Goal: Find specific page/section: Find specific page/section

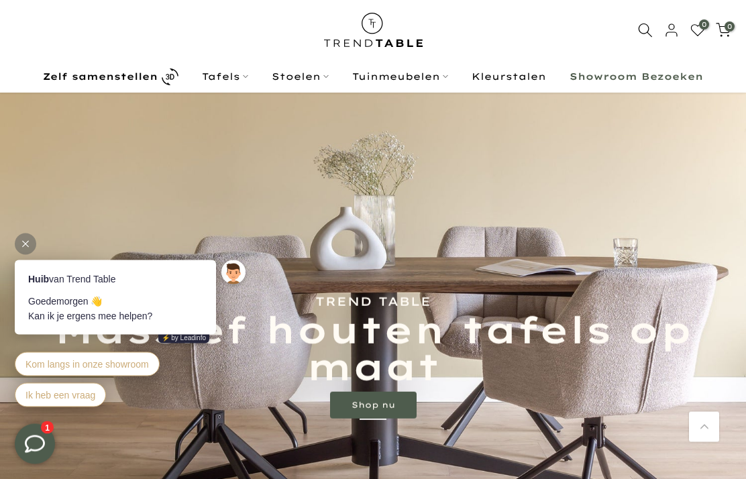
scroll to position [115, 0]
click at [101, 360] on span "Kom langs in onze showroom" at bounding box center [86, 364] width 123 height 11
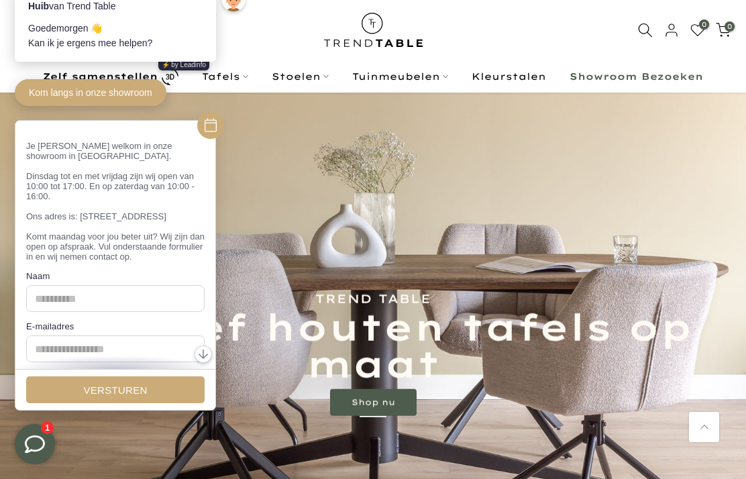
scroll to position [0, 0]
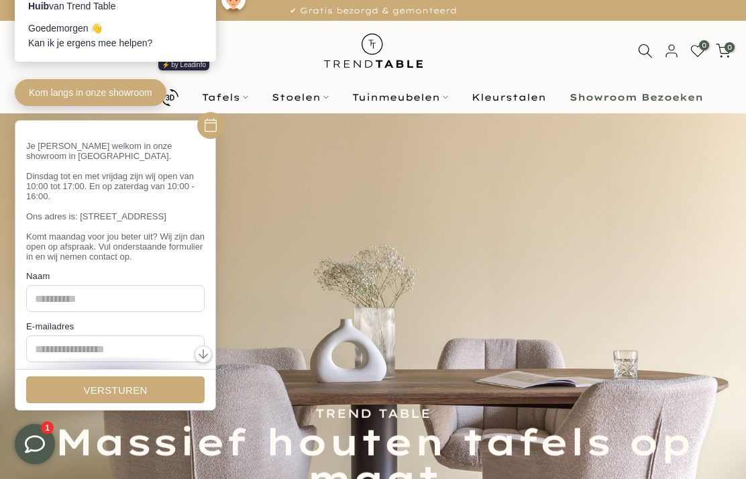
click at [219, 91] on div "Kom langs in onze showroom" at bounding box center [119, 93] width 208 height 34
click at [214, 103] on div "Kom langs in onze showroom" at bounding box center [119, 93] width 208 height 34
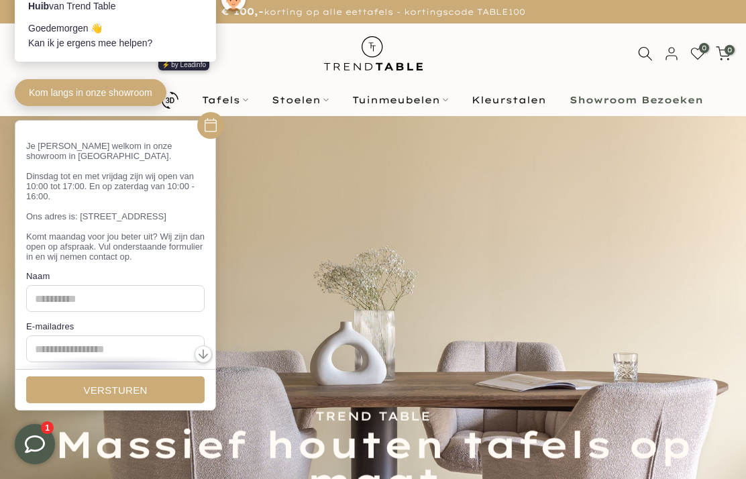
click at [209, 94] on div "Kom langs in onze showroom" at bounding box center [119, 93] width 208 height 34
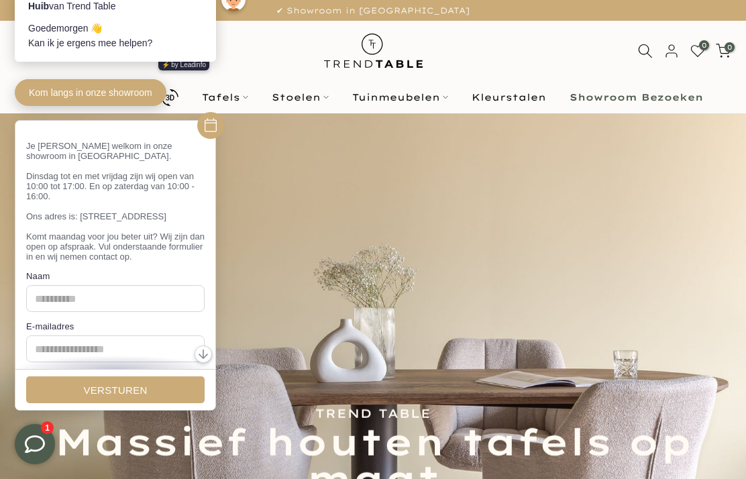
click at [213, 97] on div "Kom langs in onze showroom" at bounding box center [119, 93] width 208 height 34
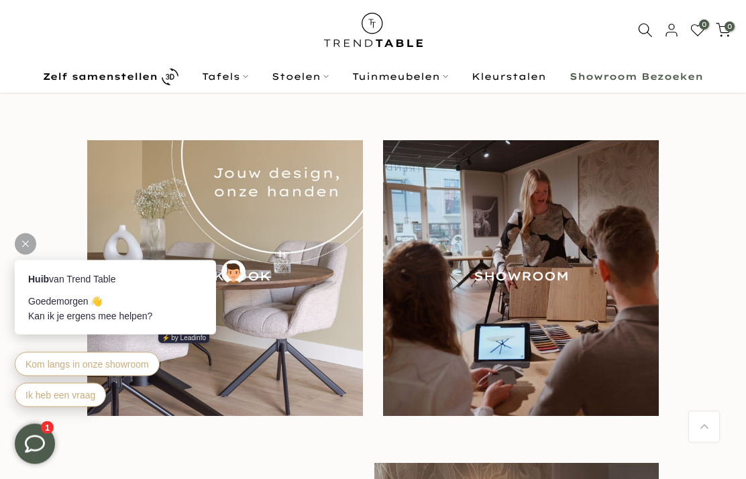
scroll to position [1209, 0]
click at [522, 272] on img at bounding box center [521, 278] width 276 height 276
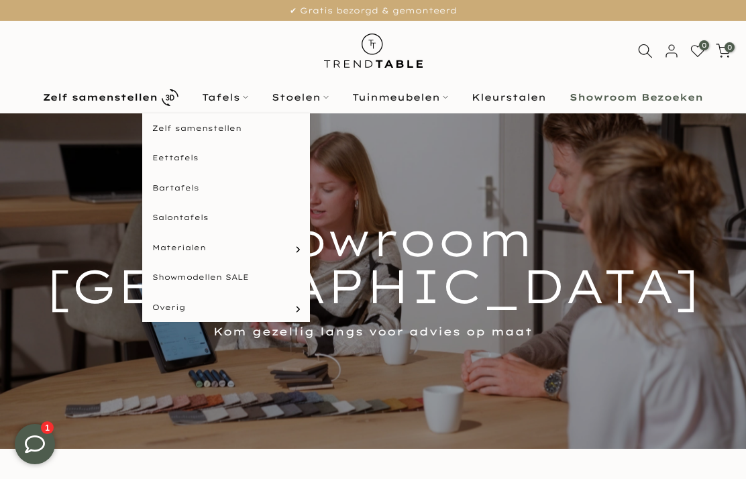
click at [219, 93] on link "Tafels" at bounding box center [226, 97] width 70 height 16
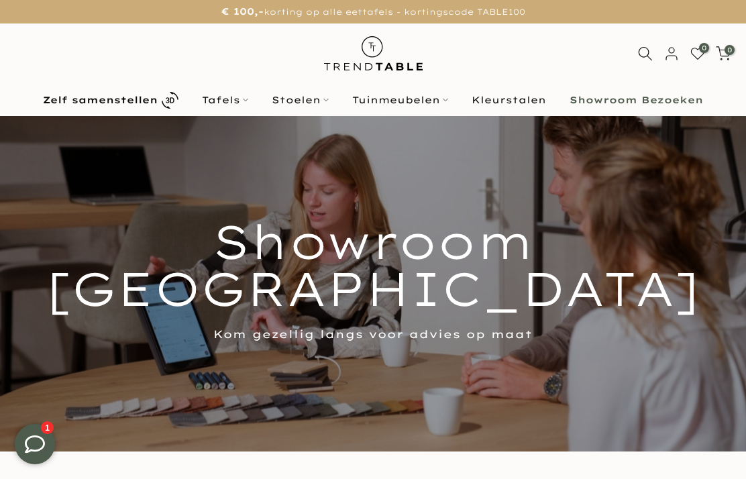
click at [213, 98] on link "Tafels" at bounding box center [226, 100] width 70 height 16
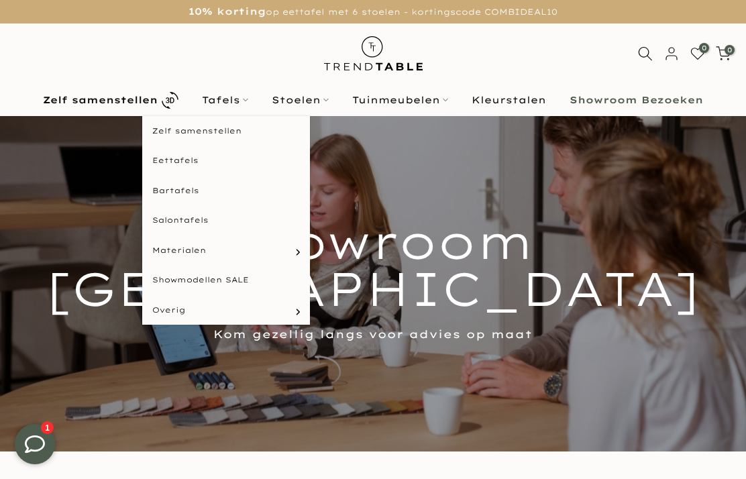
click at [187, 224] on link "Salontafels" at bounding box center [226, 220] width 168 height 30
click at [174, 226] on link "Salontafels" at bounding box center [226, 220] width 168 height 30
